Goal: Information Seeking & Learning: Find specific fact

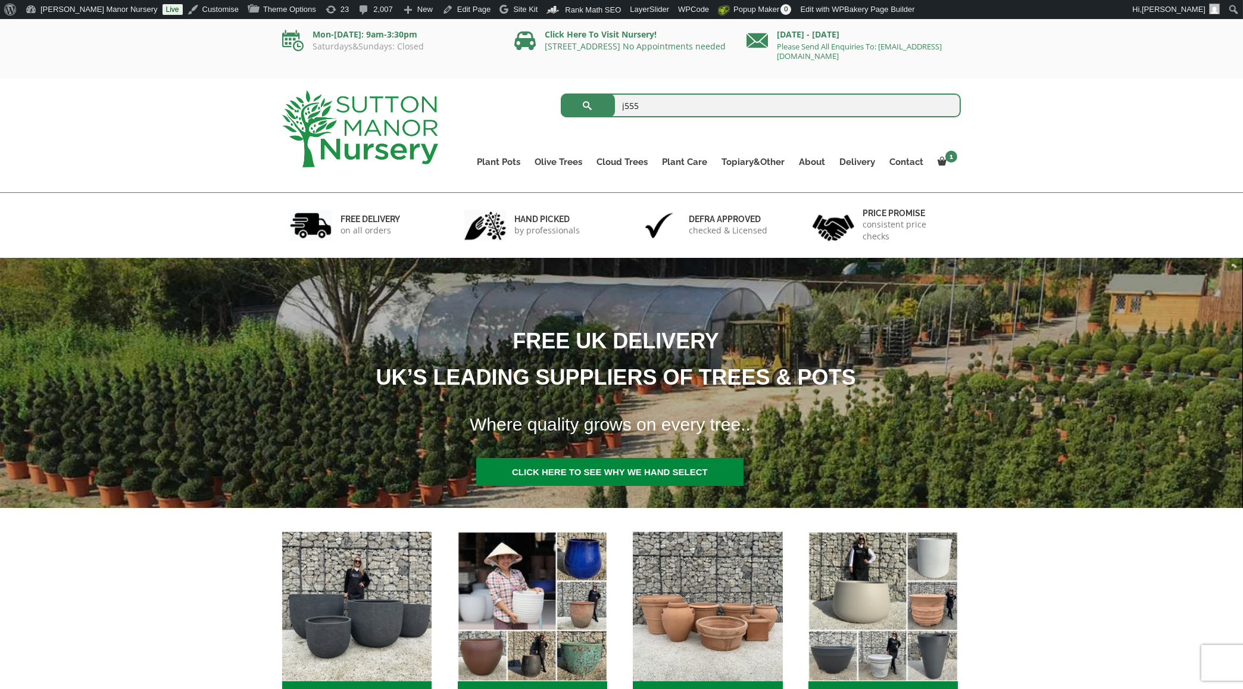
type input "j555"
click at [561, 93] on button "submit" at bounding box center [588, 105] width 54 height 24
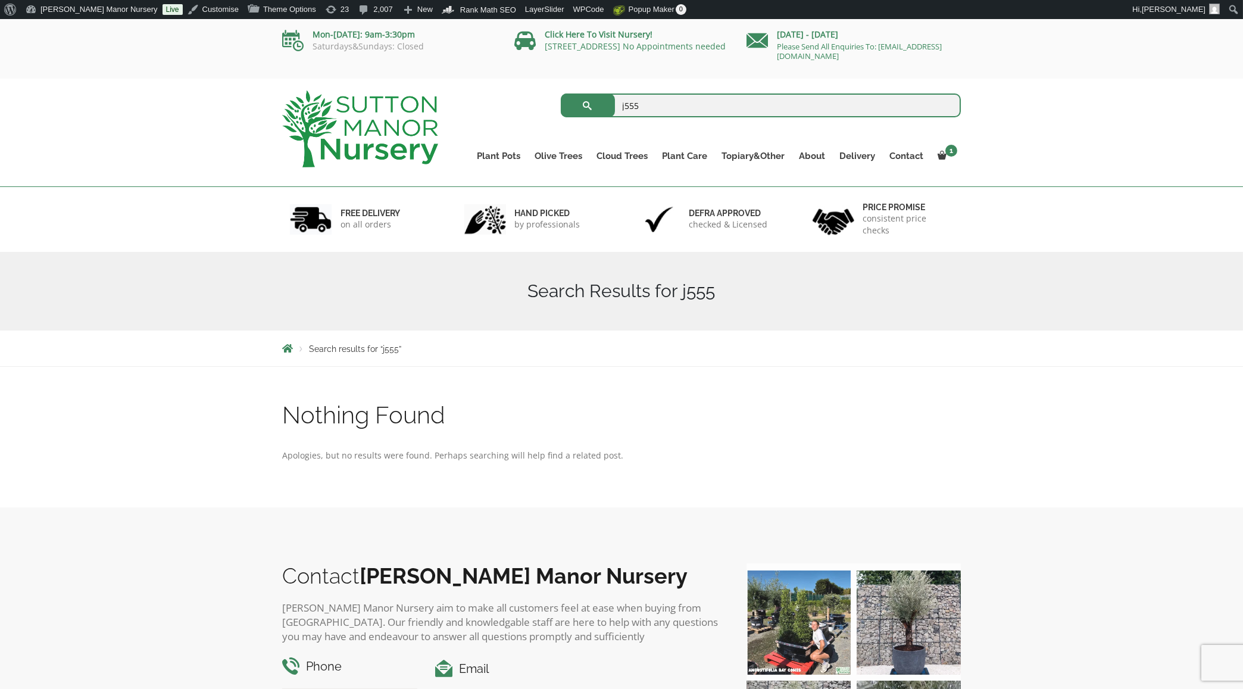
click at [698, 96] on input "j555" at bounding box center [761, 105] width 401 height 24
type input "j584"
click at [561, 93] on button "submit" at bounding box center [588, 105] width 54 height 24
click at [564, 367] on div "Nothing Found Apologies, but no results were found. Perhaps searching will help…" at bounding box center [621, 437] width 1243 height 140
